Goal: Task Accomplishment & Management: Manage account settings

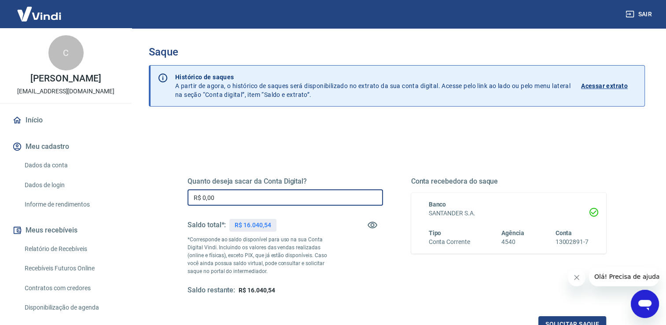
drag, startPoint x: 216, startPoint y: 195, endPoint x: 129, endPoint y: 178, distance: 88.8
click at [129, 178] on div "Sair C [PERSON_NAME] [PERSON_NAME][EMAIL_ADDRESS][DOMAIN_NAME] Início Meu cadas…" at bounding box center [333, 162] width 666 height 325
drag, startPoint x: 218, startPoint y: 197, endPoint x: 142, endPoint y: 184, distance: 76.9
click at [142, 184] on div "Saque Histórico de saques A partir de agora, o histórico de saques será disponi…" at bounding box center [396, 199] width 517 height 343
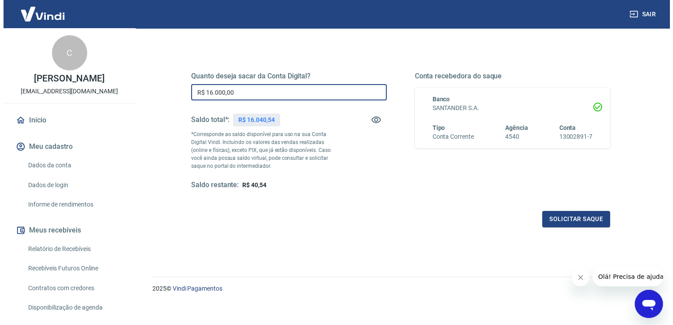
scroll to position [110, 0]
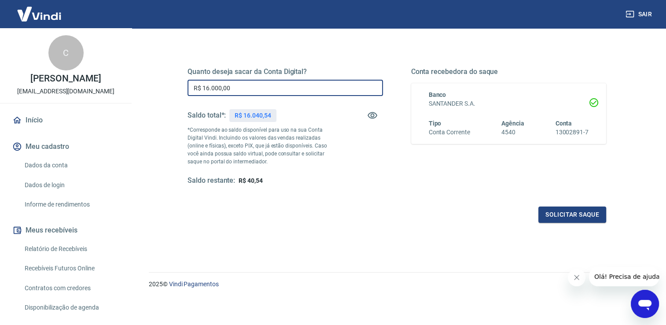
type input "R$ 16.000,00"
drag, startPoint x: 571, startPoint y: 228, endPoint x: 567, endPoint y: 213, distance: 15.4
click at [570, 226] on div "Quanto deseja sacar da Conta Digital? R$ 16.000,00 ​ Saldo total*: R$ 16.040,54…" at bounding box center [397, 131] width 440 height 205
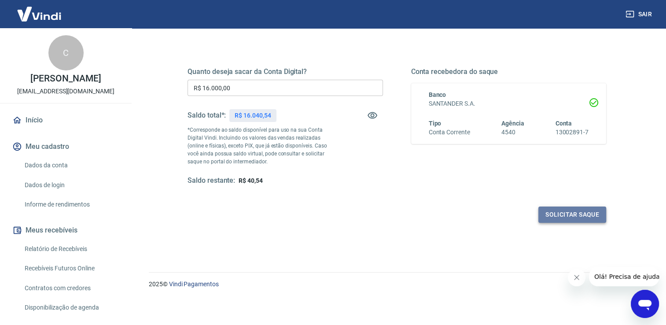
click at [567, 213] on button "Solicitar saque" at bounding box center [573, 215] width 68 height 16
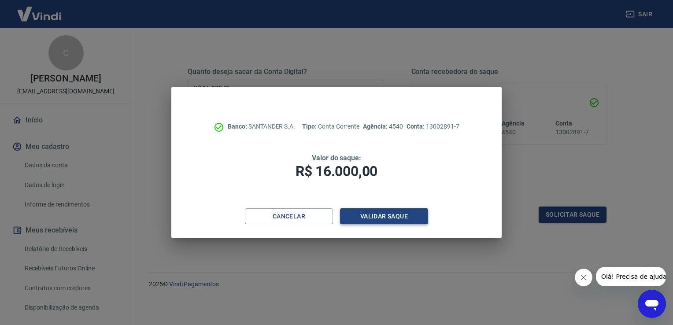
click at [390, 221] on button "Validar saque" at bounding box center [384, 216] width 88 height 16
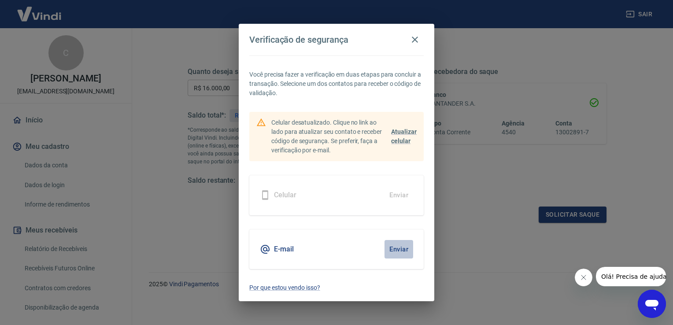
click at [388, 249] on button "Enviar" at bounding box center [398, 249] width 29 height 18
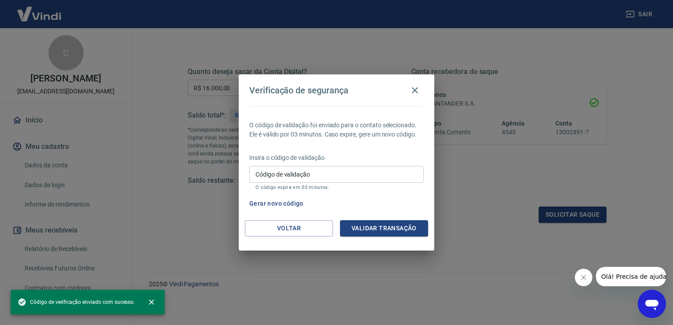
click at [338, 179] on input "Código de validação" at bounding box center [336, 174] width 174 height 16
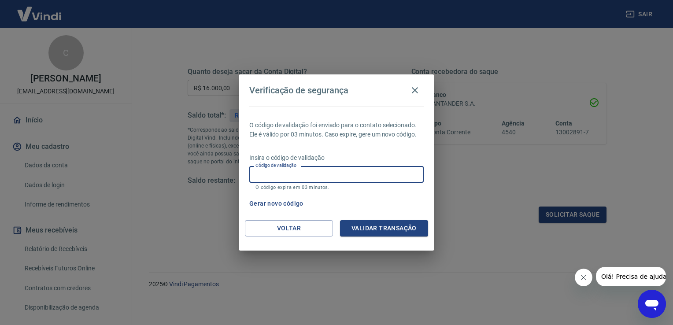
click at [338, 178] on input "Código de validação" at bounding box center [336, 174] width 174 height 16
type input "741910"
drag, startPoint x: 388, startPoint y: 228, endPoint x: 376, endPoint y: 226, distance: 11.7
click at [382, 227] on button "Validar transação" at bounding box center [384, 228] width 88 height 16
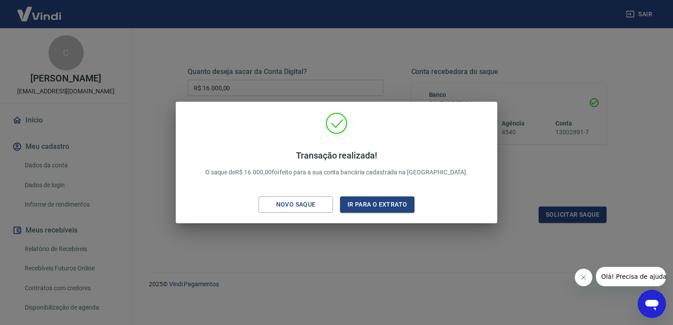
click at [548, 70] on div "Transação realizada! O saque de R$ 16.000,00 foi feito para a sua conta bancári…" at bounding box center [336, 162] width 673 height 325
